Goal: Check status: Check status

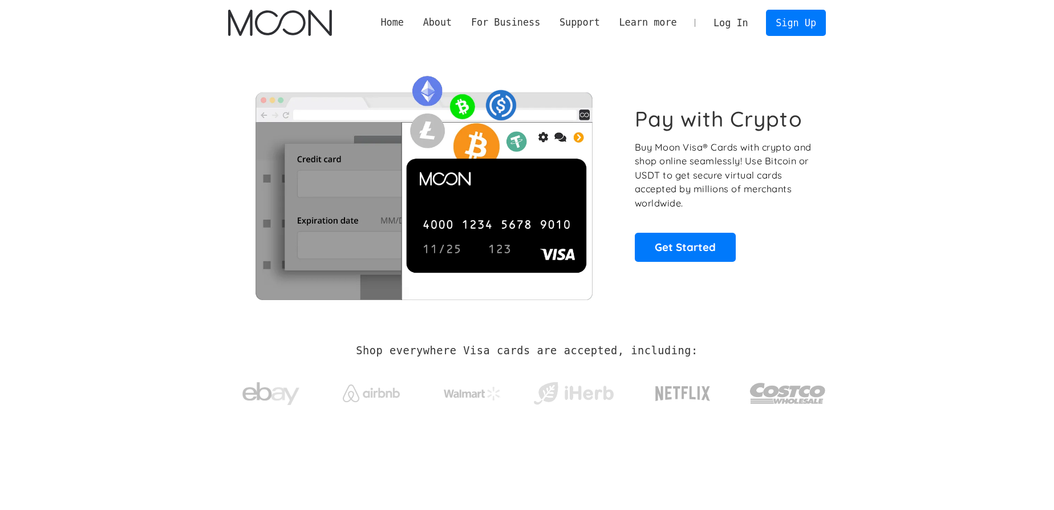
click at [737, 19] on link "Log In" at bounding box center [731, 22] width 54 height 25
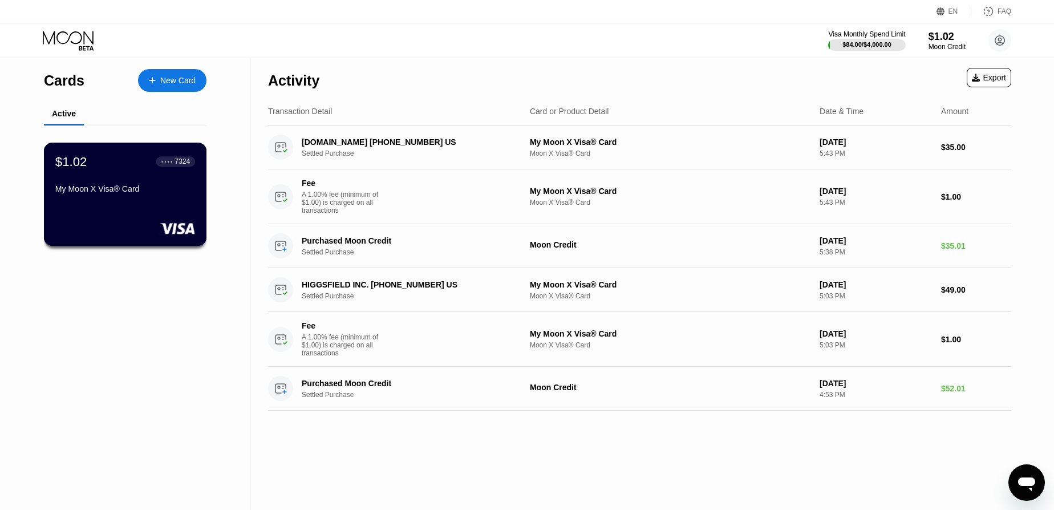
click at [158, 193] on div "My Moon X Visa® Card" at bounding box center [125, 188] width 140 height 9
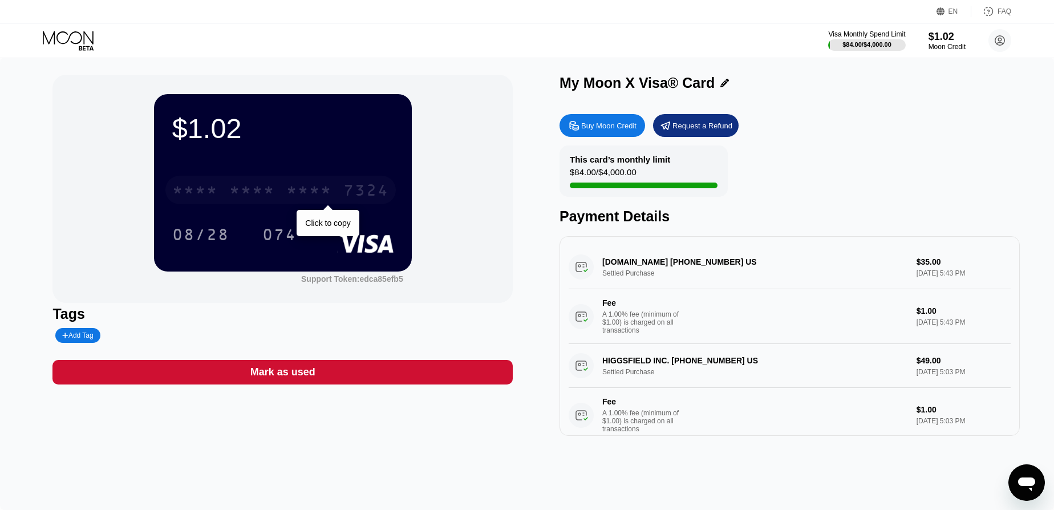
click at [214, 195] on div "* * * *" at bounding box center [195, 192] width 46 height 18
click at [280, 179] on div "4513 6500 2053 7324" at bounding box center [280, 190] width 230 height 29
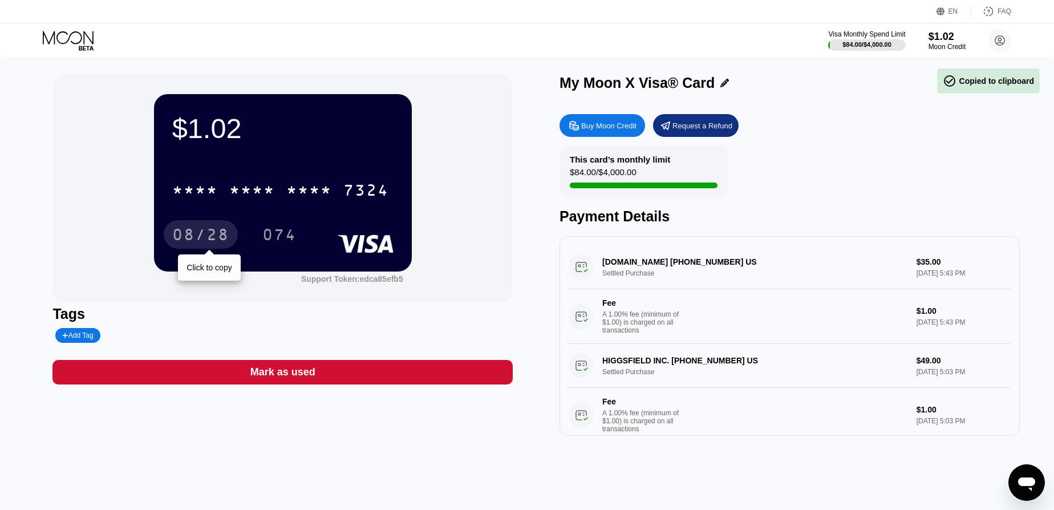
click at [199, 240] on div "08/28" at bounding box center [200, 236] width 57 height 18
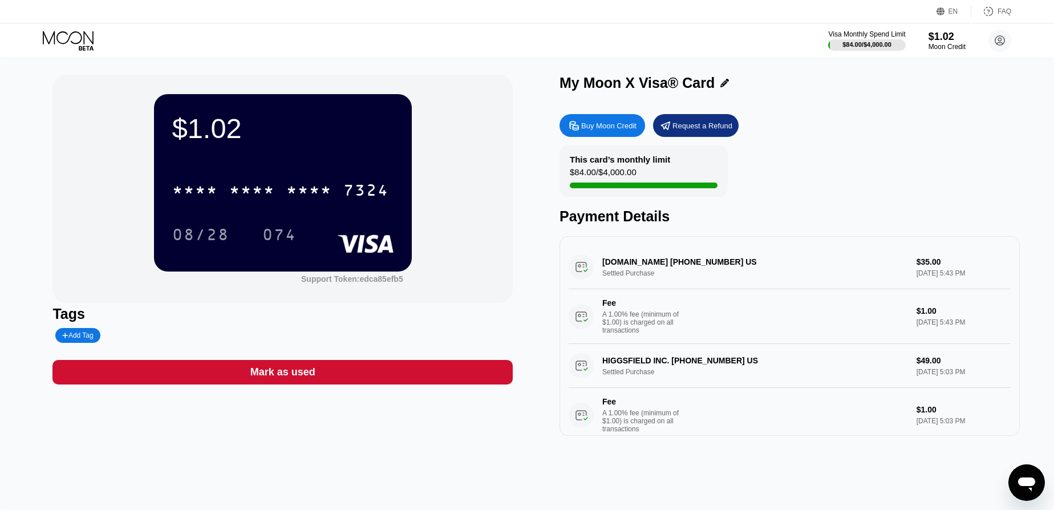
click at [293, 223] on div "074" at bounding box center [279, 234] width 51 height 29
click at [41, 232] on div "$1.02 * * * * * * * * * * * * 7324 08/28 074 Support Token: edca85efb5 Tags Add…" at bounding box center [527, 284] width 1054 height 452
